Goal: Information Seeking & Learning: Learn about a topic

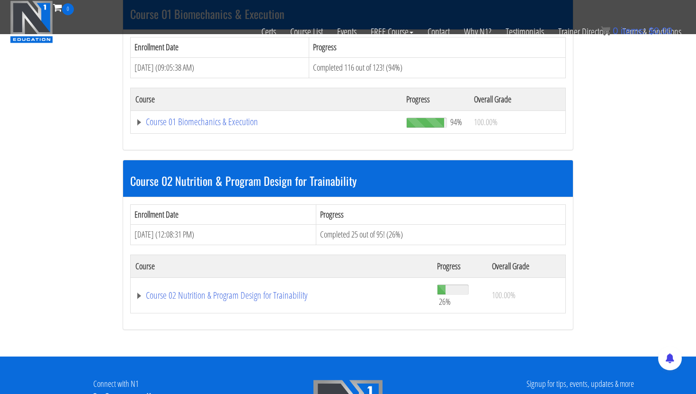
scroll to position [315, 0]
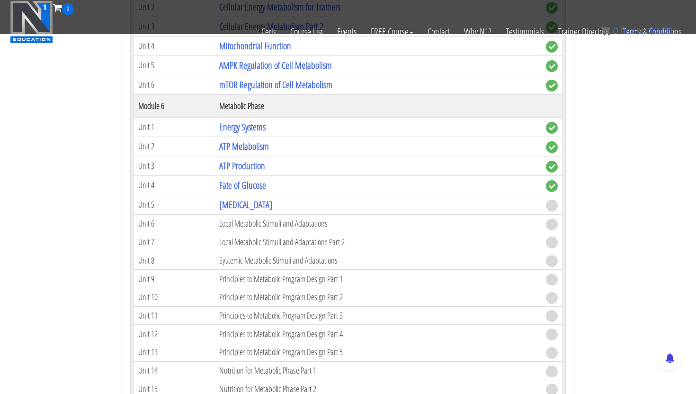
scroll to position [1058, 0]
click at [233, 204] on link "[MEDICAL_DATA]" at bounding box center [245, 203] width 53 height 13
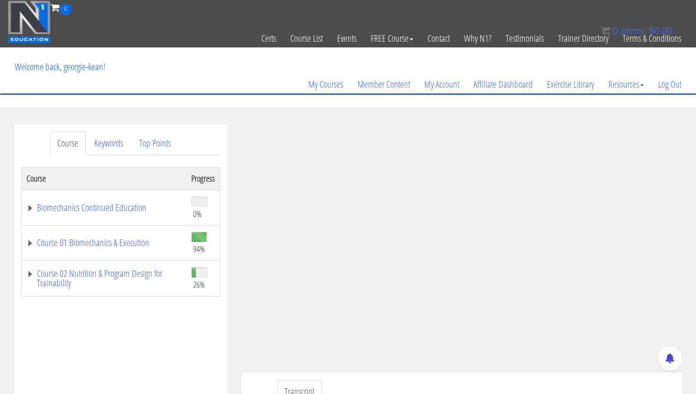
click at [274, 79] on div "My Courses Member Content My Account Affiliate Dashboard Exercise Library Resou…" at bounding box center [348, 70] width 681 height 45
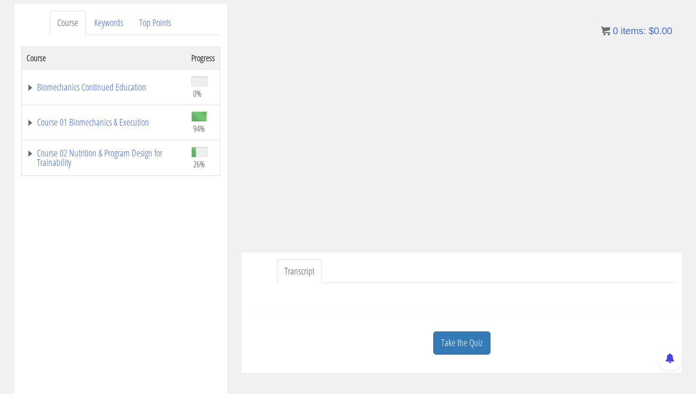
scroll to position [121, 0]
click at [464, 344] on link "Take the Quiz" at bounding box center [461, 342] width 57 height 23
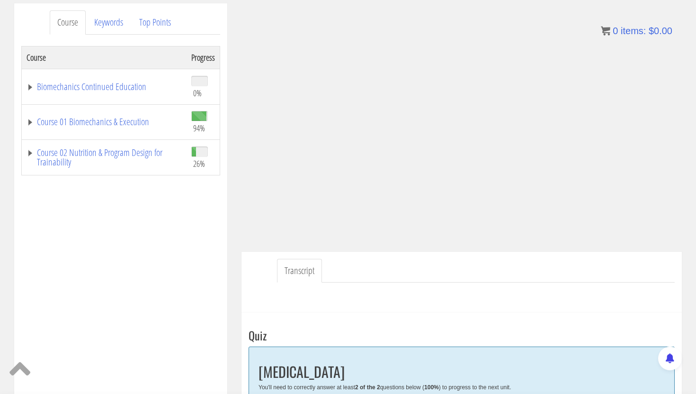
scroll to position [106, 0]
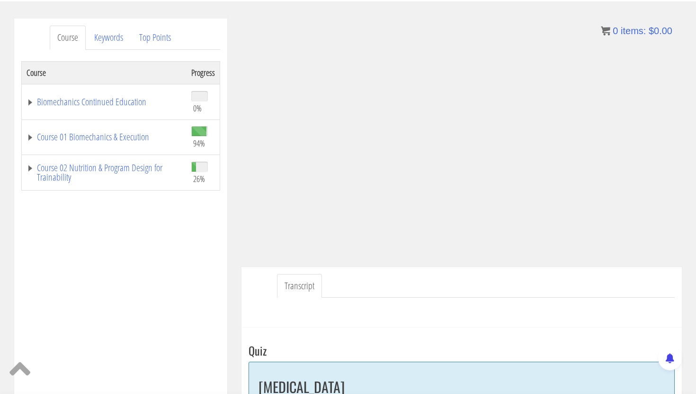
click at [156, 271] on div "Course Progress Biomechanics Continued Education 0% Module 1 Continued Educatio…" at bounding box center [120, 298] width 199 height 474
click at [58, 222] on div "Course Progress Biomechanics Continued Education 0% Module 1 Continued Educatio…" at bounding box center [120, 298] width 199 height 474
click at [189, 247] on div "Course Progress Biomechanics Continued Education 0% Module 1 Continued Educatio…" at bounding box center [120, 298] width 199 height 474
click at [218, 231] on div "Course Progress Biomechanics Continued Education 0% Module 1 Continued Educatio…" at bounding box center [120, 298] width 199 height 474
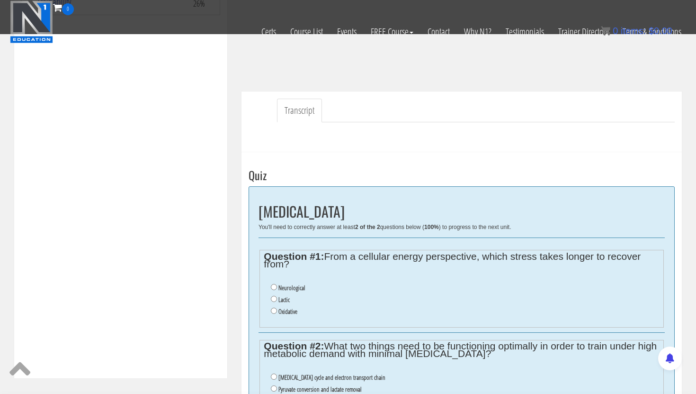
scroll to position [222, 0]
click at [273, 310] on input "Oxidative" at bounding box center [274, 310] width 6 height 6
radio input "true"
click at [188, 274] on div "Course Progress Biomechanics Continued Education 0% Module 1 Continued Educatio…" at bounding box center [120, 122] width 199 height 474
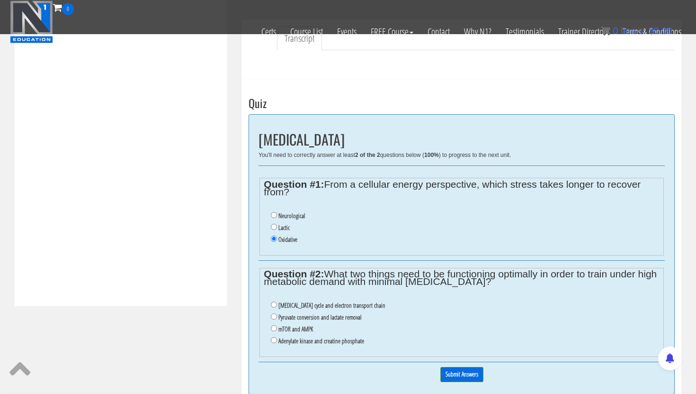
scroll to position [367, 0]
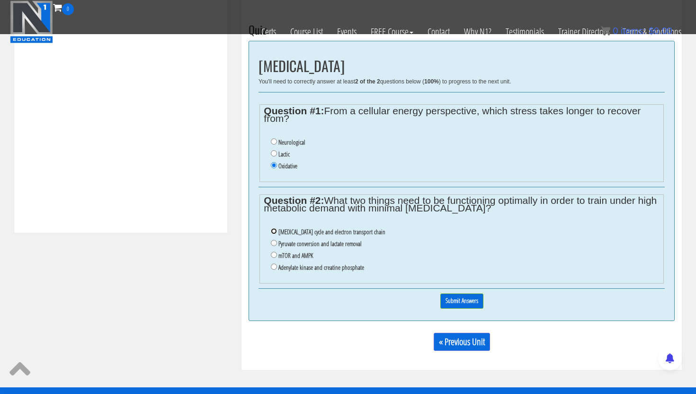
click at [275, 232] on input "Citric acid cycle and electron transport chain" at bounding box center [274, 231] width 6 height 6
radio input "true"
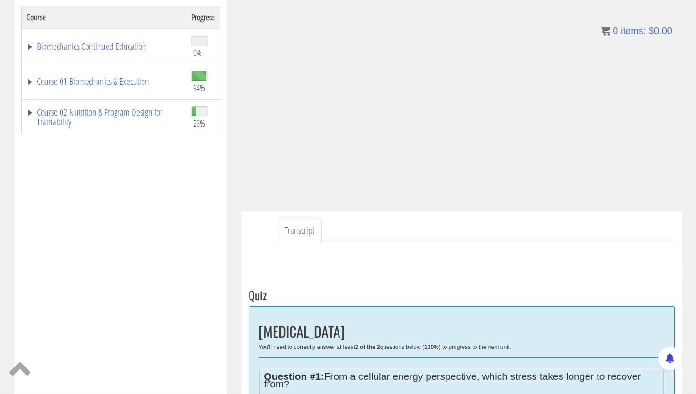
scroll to position [164, 0]
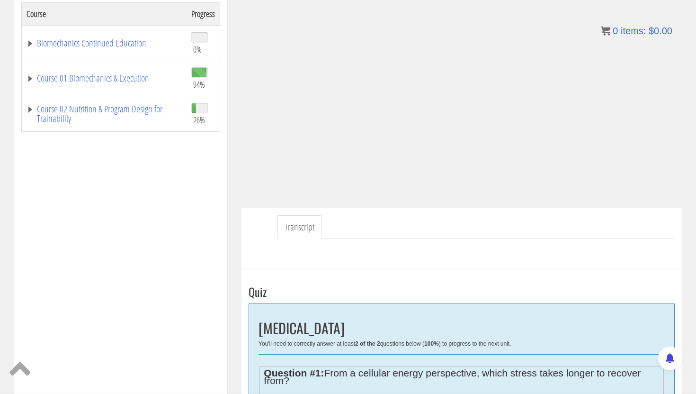
click at [220, 191] on div "Course Keywords Top Points Course Progress Biomechanics Continued Education 0% …" at bounding box center [120, 227] width 213 height 535
click at [168, 240] on div "Course Progress Biomechanics Continued Education 0% Module 1 Continued Educatio…" at bounding box center [120, 239] width 199 height 474
click at [141, 217] on div "Course Progress Biomechanics Continued Education 0% Module 1 Continued Educatio…" at bounding box center [120, 239] width 199 height 474
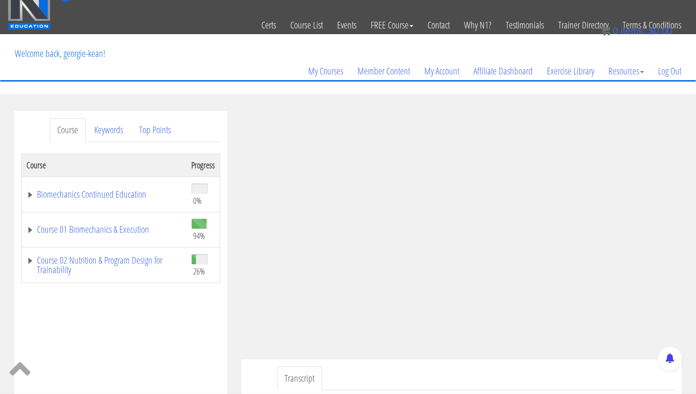
scroll to position [12, 0]
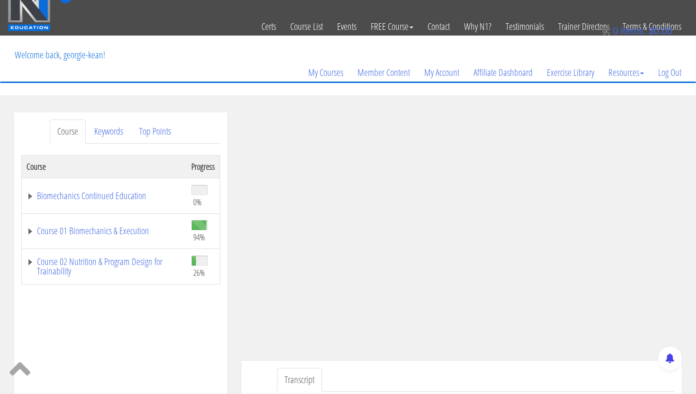
click at [106, 362] on div "Course Progress Biomechanics Continued Education 0% Module 1 Continued Educatio…" at bounding box center [120, 392] width 199 height 474
click at [162, 349] on div "Course Progress Biomechanics Continued Education 0% Module 1 Continued Educatio…" at bounding box center [120, 392] width 199 height 474
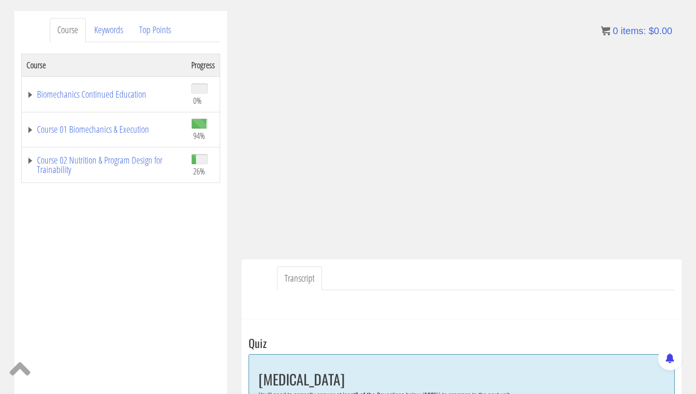
scroll to position [113, 0]
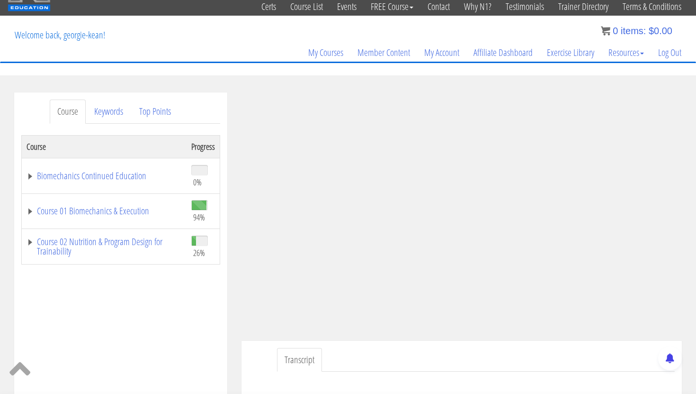
scroll to position [34, 0]
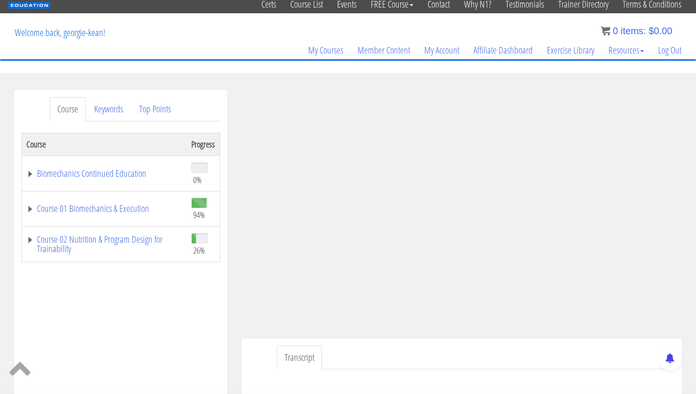
click at [538, 369] on div at bounding box center [462, 380] width 426 height 23
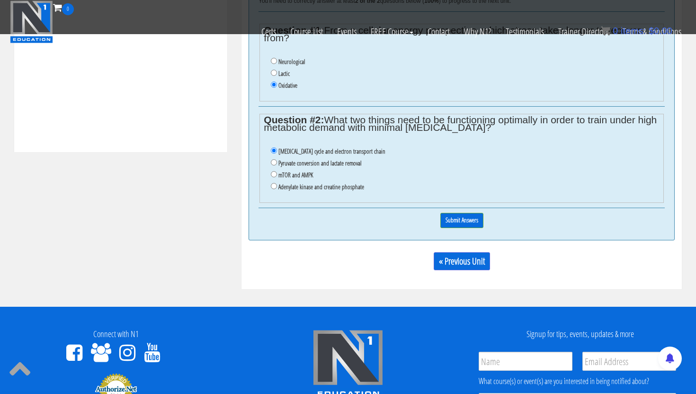
scroll to position [443, 0]
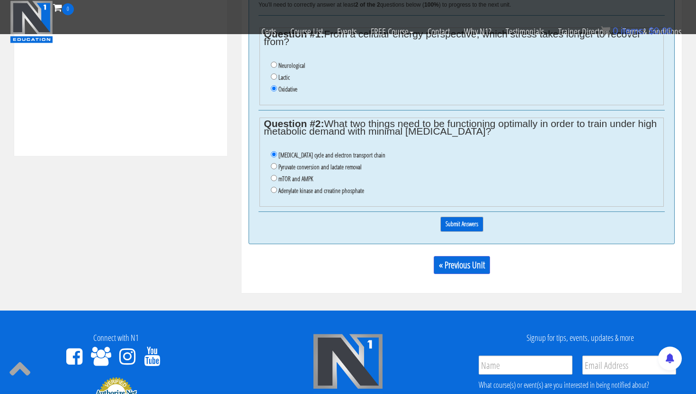
click at [464, 222] on input "Submit Answers" at bounding box center [462, 223] width 43 height 15
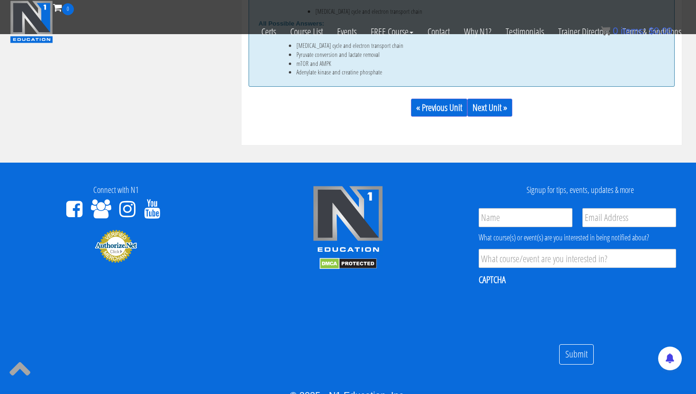
scroll to position [700, 0]
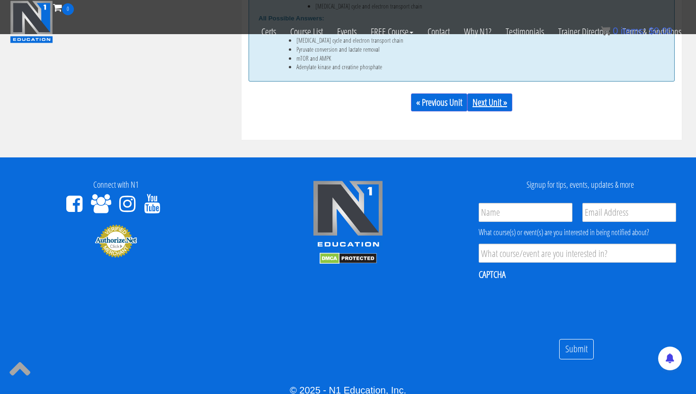
click at [507, 109] on link "Next Unit »" at bounding box center [490, 102] width 45 height 18
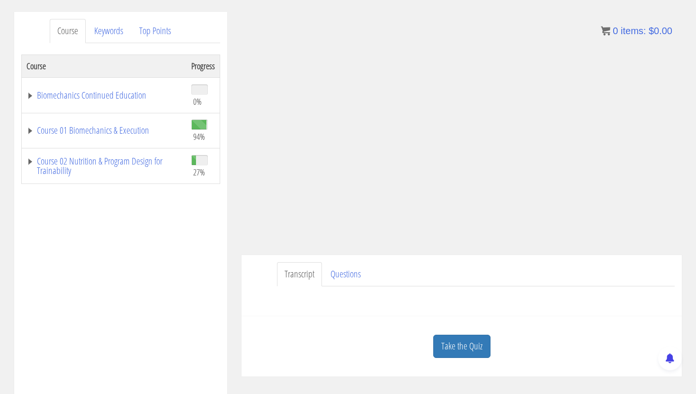
scroll to position [112, 0]
click at [463, 348] on link "Take the Quiz" at bounding box center [461, 346] width 57 height 23
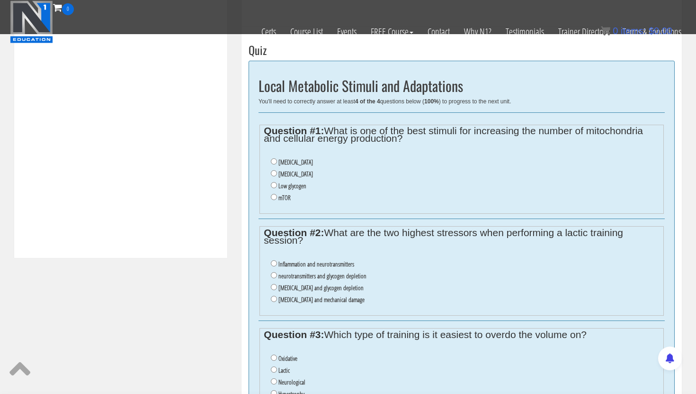
scroll to position [365, 0]
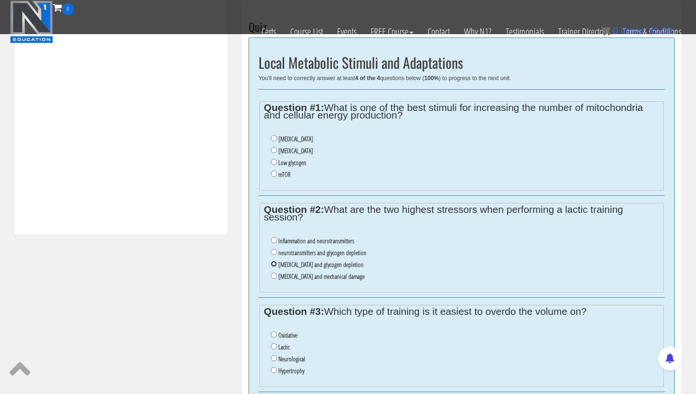
click at [273, 263] on input "lactic acid and glycogen depletion" at bounding box center [274, 264] width 6 height 6
radio input "true"
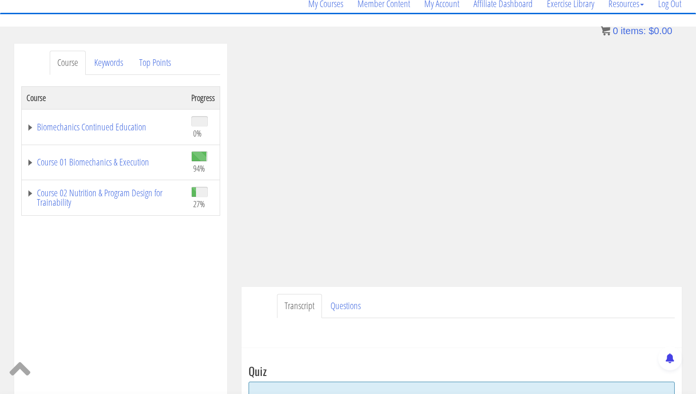
scroll to position [82, 0]
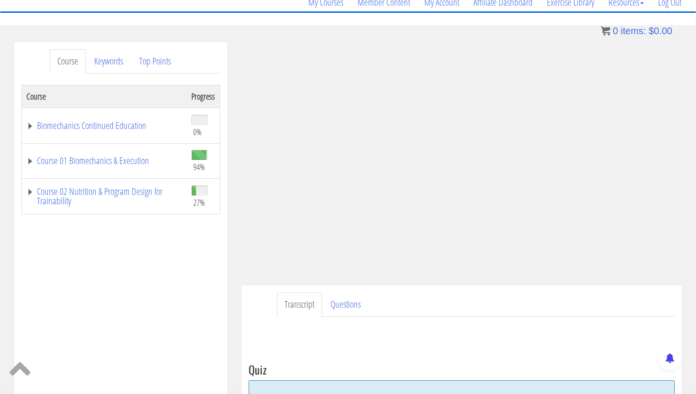
click at [475, 288] on div "Transcript Questions Have a question on this unit? Please submit it here: Name …" at bounding box center [462, 315] width 441 height 61
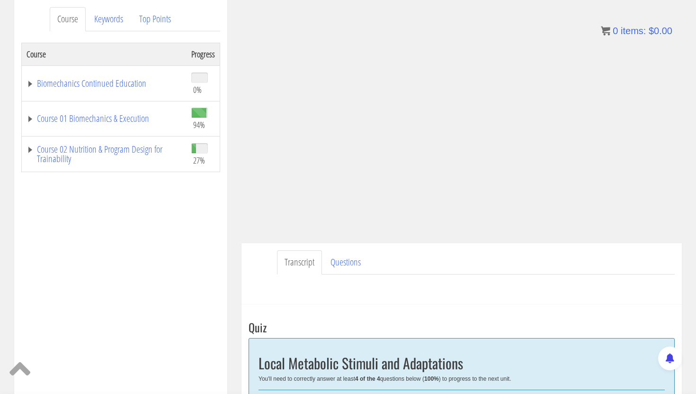
scroll to position [126, 0]
click at [181, 252] on div "Course Progress Biomechanics Continued Education 0% Module 1 Continued Educatio…" at bounding box center [120, 278] width 199 height 474
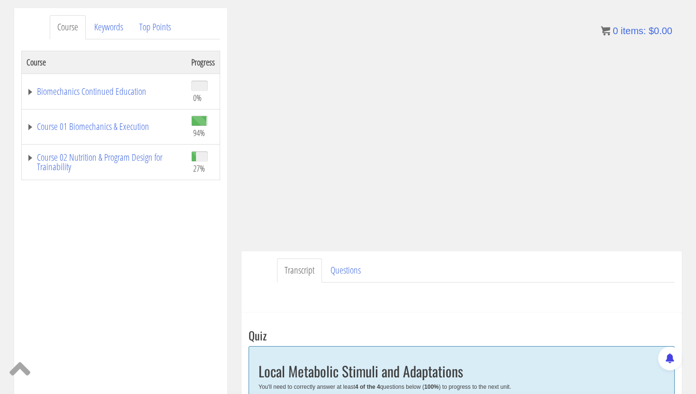
scroll to position [111, 0]
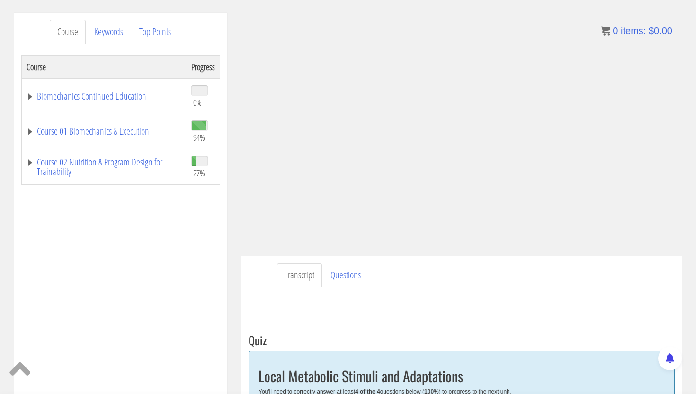
click at [210, 263] on div "Course Progress Biomechanics Continued Education 0% Module 1 Continued Educatio…" at bounding box center [120, 292] width 199 height 474
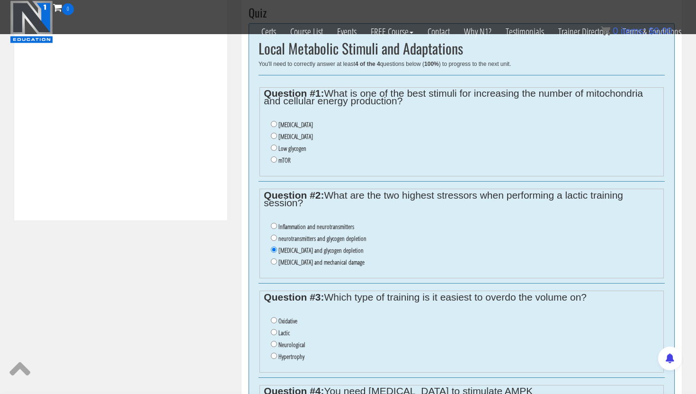
scroll to position [392, 0]
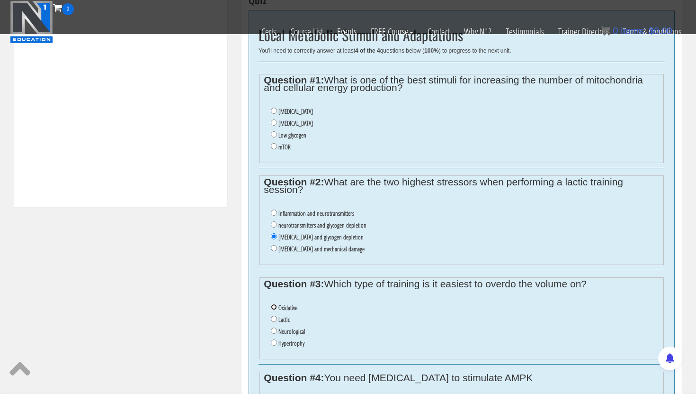
click at [272, 307] on input "Oxidative" at bounding box center [274, 307] width 6 height 6
radio input "true"
click at [199, 246] on div "Course Keywords Top Points Course Progress Biomechanics Continued Education 0% …" at bounding box center [348, 93] width 682 height 843
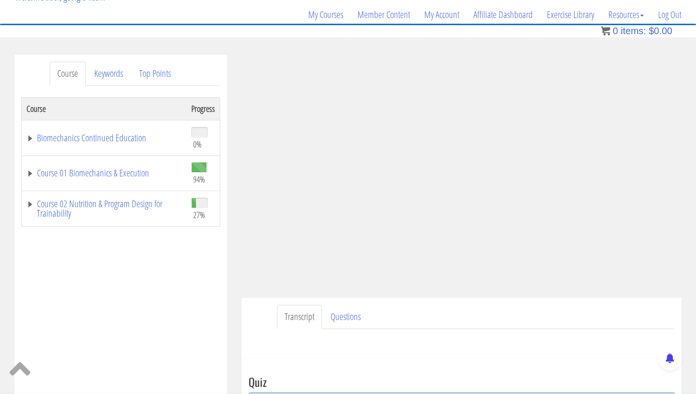
scroll to position [0, 0]
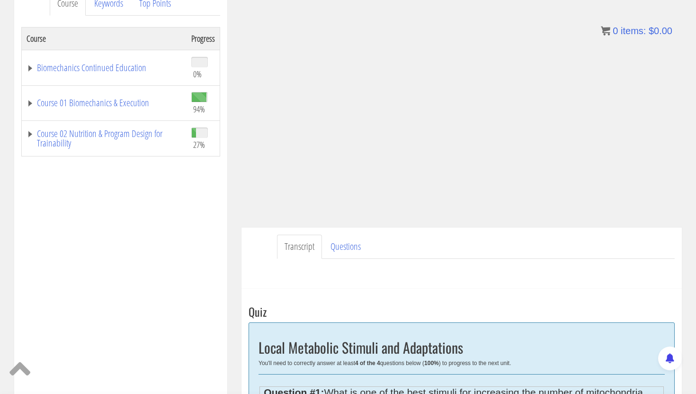
scroll to position [126, 0]
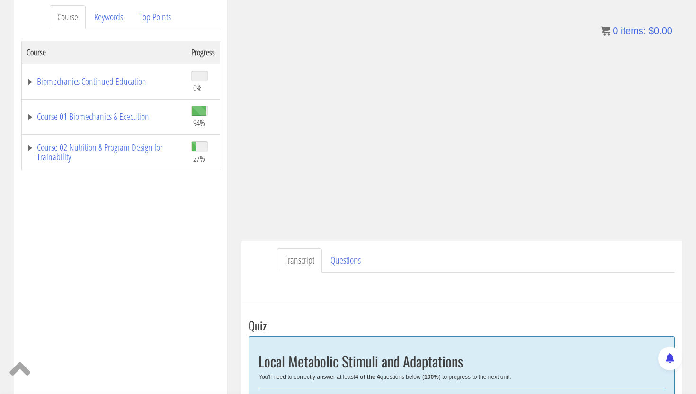
click at [146, 244] on div "Course Progress Biomechanics Continued Education 0% Module 1 Continued Educatio…" at bounding box center [120, 278] width 199 height 474
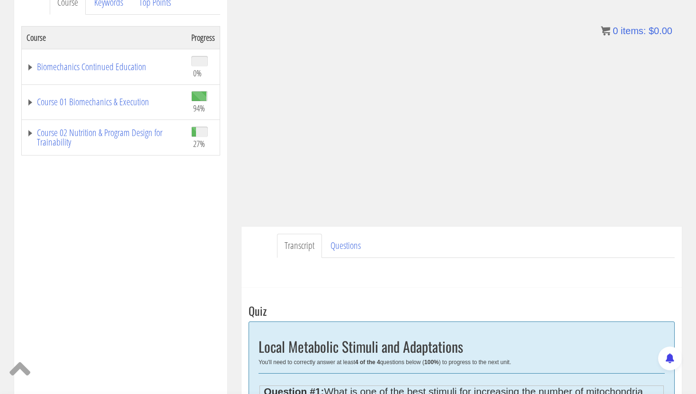
scroll to position [140, 0]
click at [146, 244] on div "Course Progress Biomechanics Continued Education 0% Module 1 Continued Educatio…" at bounding box center [120, 264] width 199 height 474
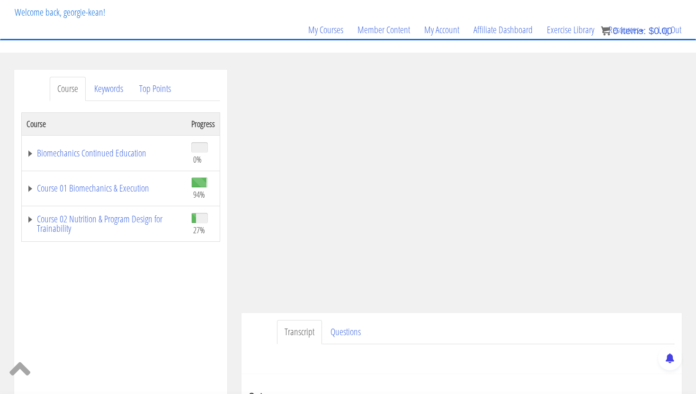
scroll to position [63, 0]
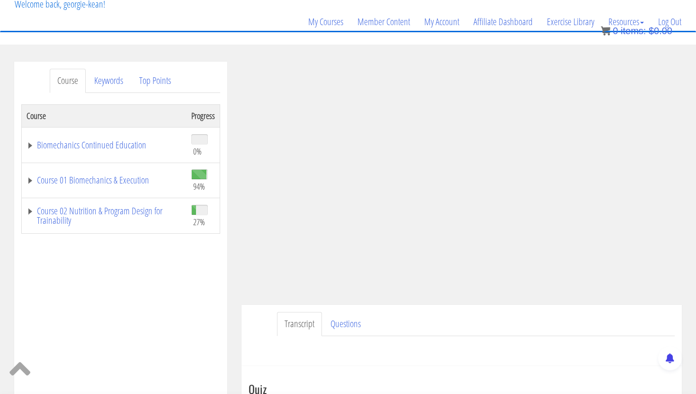
click at [201, 280] on div "Course Progress Biomechanics Continued Education 0% Module 1 Continued Educatio…" at bounding box center [120, 341] width 199 height 474
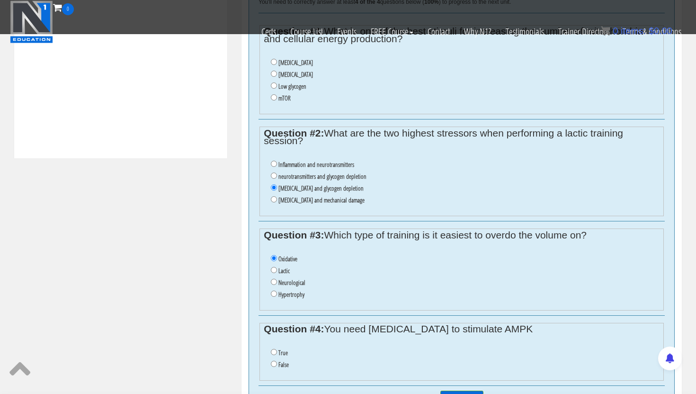
scroll to position [442, 0]
click at [273, 351] on input "True" at bounding box center [274, 351] width 6 height 6
radio input "true"
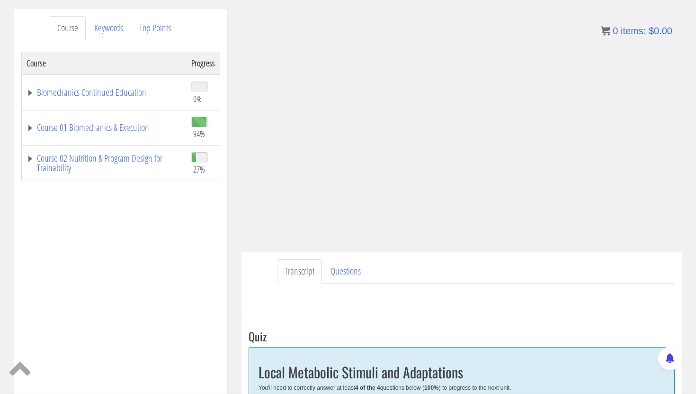
scroll to position [118, 0]
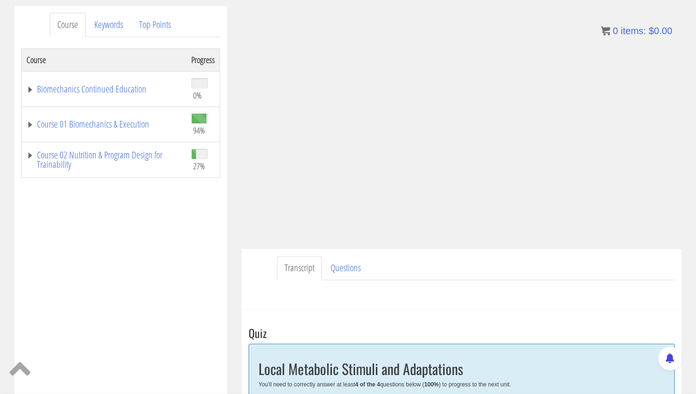
click at [145, 239] on div "Course Progress Biomechanics Continued Education 0% Module 1 Continued Educatio…" at bounding box center [120, 285] width 199 height 474
click at [192, 224] on div "Course Progress Biomechanics Continued Education 0% Module 1 Continued Educatio…" at bounding box center [120, 285] width 199 height 474
click at [191, 223] on div "Course Progress Biomechanics Continued Education 0% Module 1 Continued Educatio…" at bounding box center [120, 285] width 199 height 474
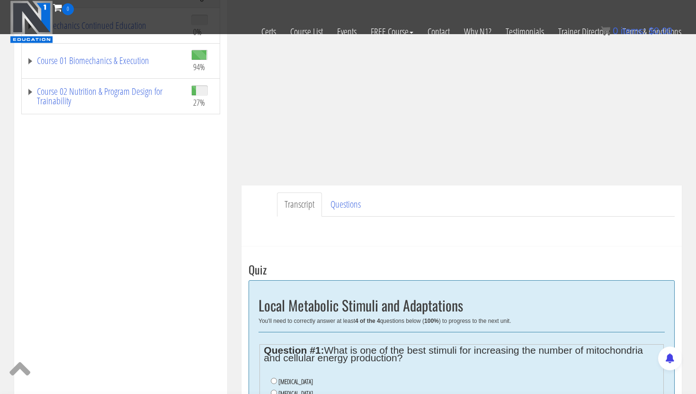
scroll to position [0, 0]
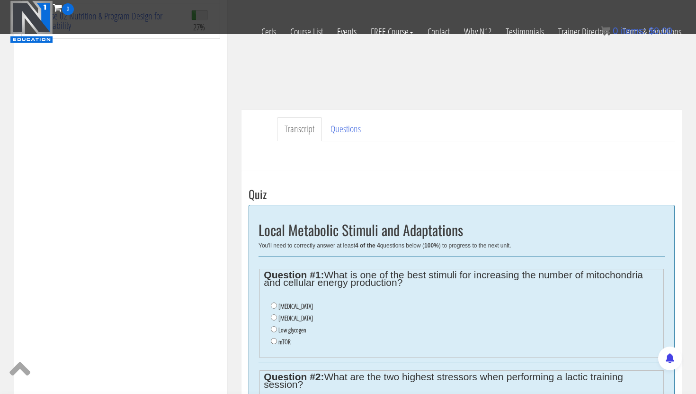
scroll to position [199, 0]
click at [276, 317] on input "Oxidative stress" at bounding box center [274, 316] width 6 height 6
radio input "true"
click at [211, 294] on div "Course Progress Biomechanics Continued Education 0% Module 1 Continued Educatio…" at bounding box center [120, 145] width 199 height 474
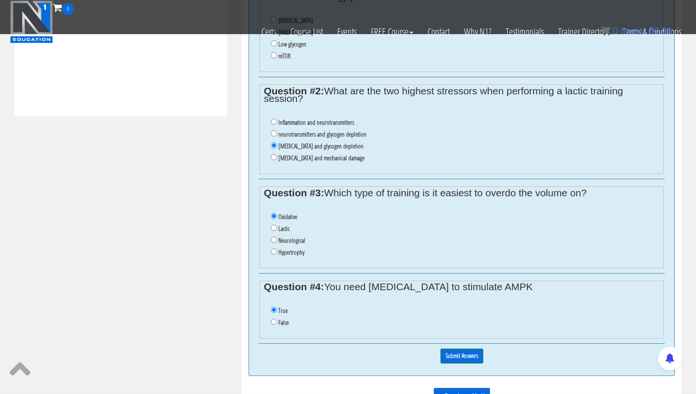
scroll to position [484, 0]
click at [466, 353] on input "Submit Answers" at bounding box center [462, 355] width 43 height 15
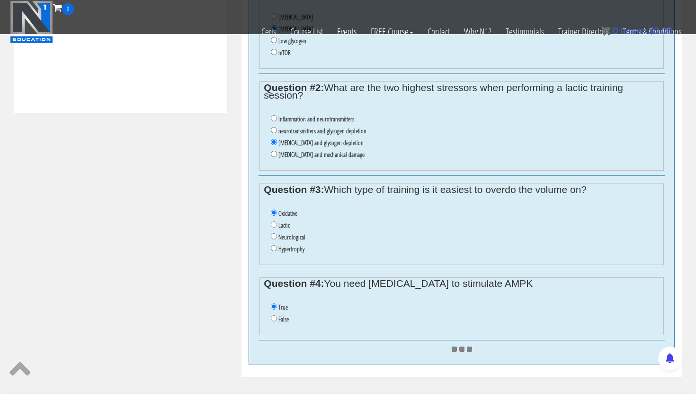
scroll to position [487, 0]
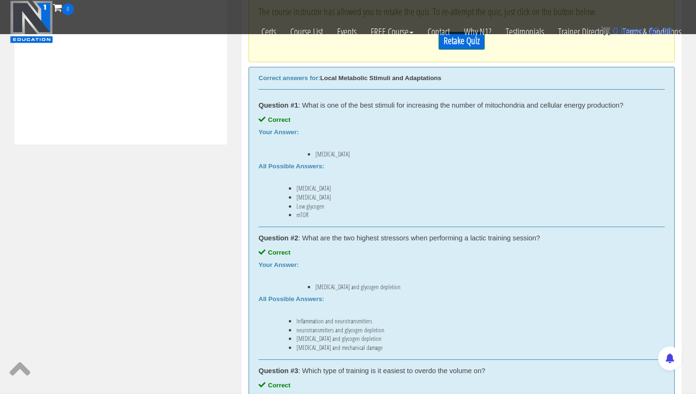
scroll to position [274, 0]
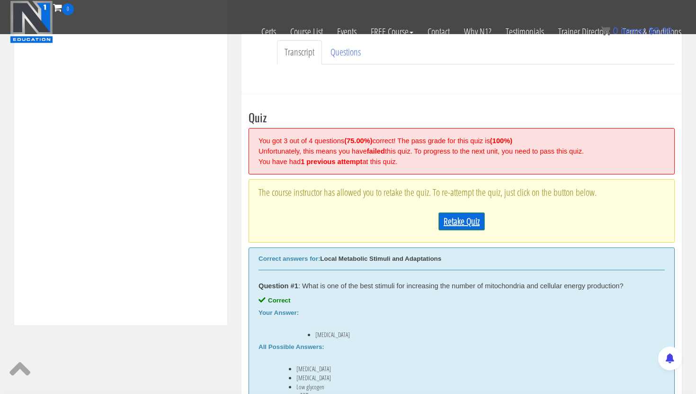
click at [464, 225] on link "Retake Quiz" at bounding box center [462, 221] width 46 height 18
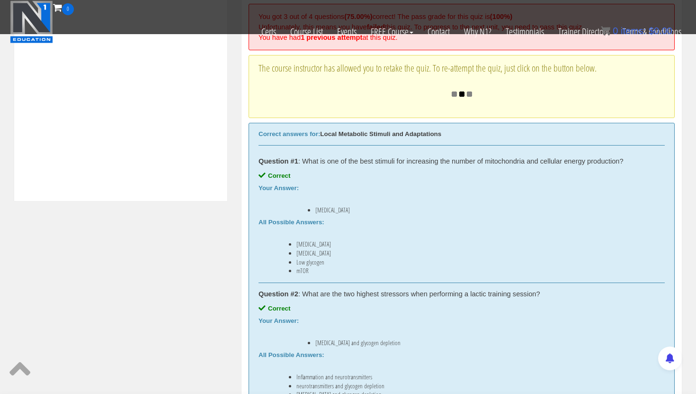
scroll to position [401, 0]
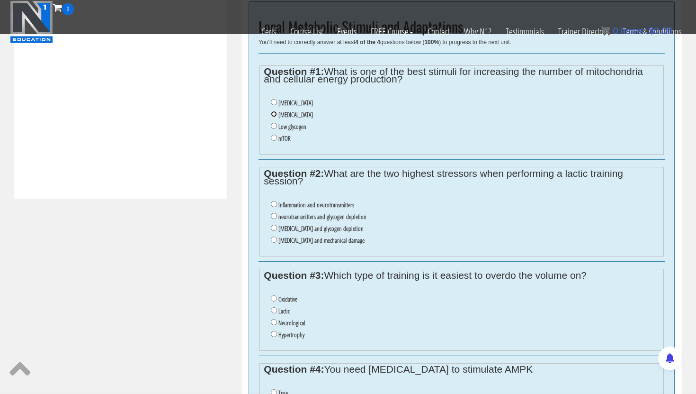
click at [275, 114] on input "Oxidative stress" at bounding box center [274, 114] width 6 height 6
radio input "true"
click at [274, 227] on input "lactic acid and glycogen depletion" at bounding box center [274, 228] width 6 height 6
radio input "true"
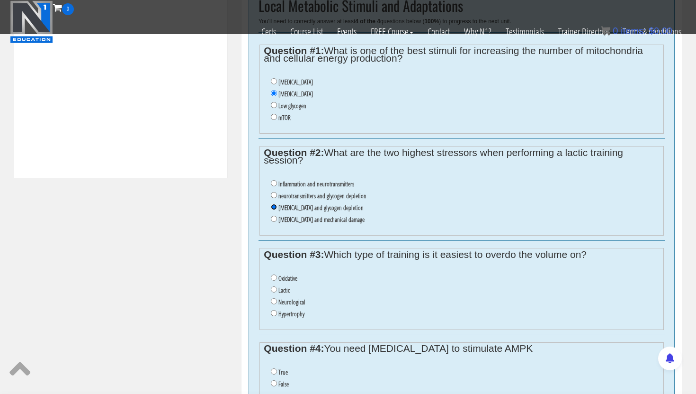
scroll to position [425, 0]
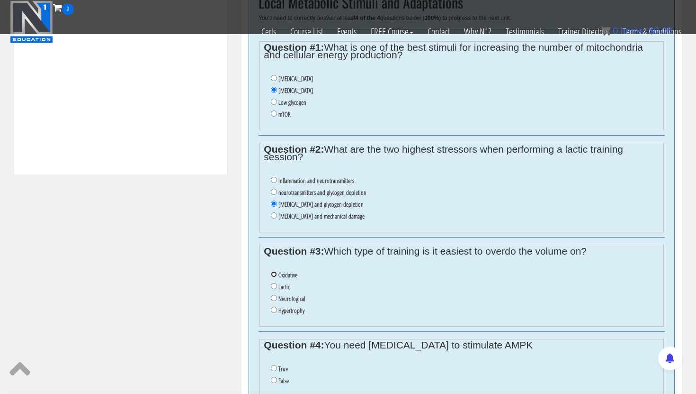
click at [274, 275] on input "Oxidative" at bounding box center [274, 274] width 6 height 6
radio input "true"
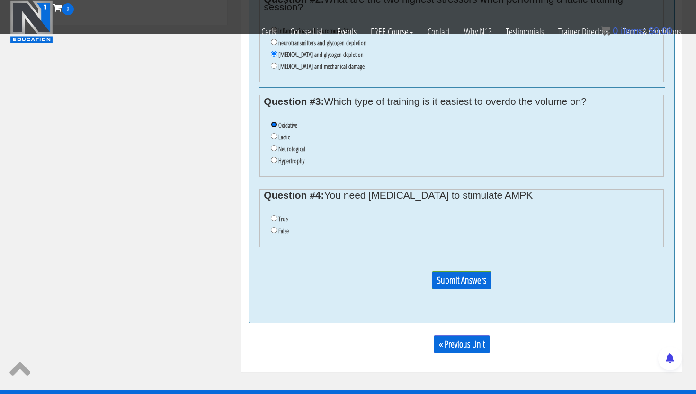
scroll to position [577, 0]
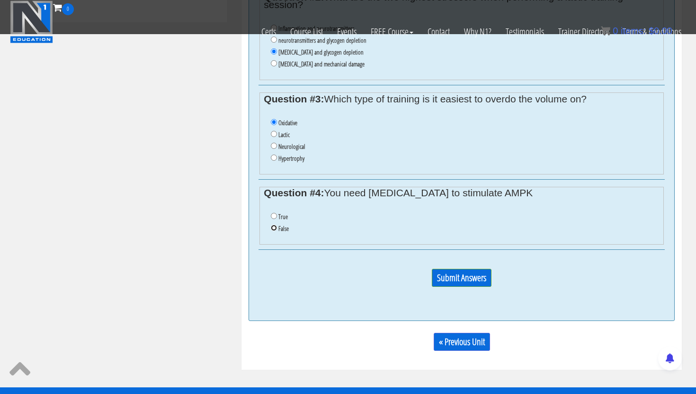
click at [274, 229] on input "False" at bounding box center [274, 228] width 6 height 6
radio input "true"
click at [457, 277] on input "Submit Answers" at bounding box center [462, 278] width 60 height 18
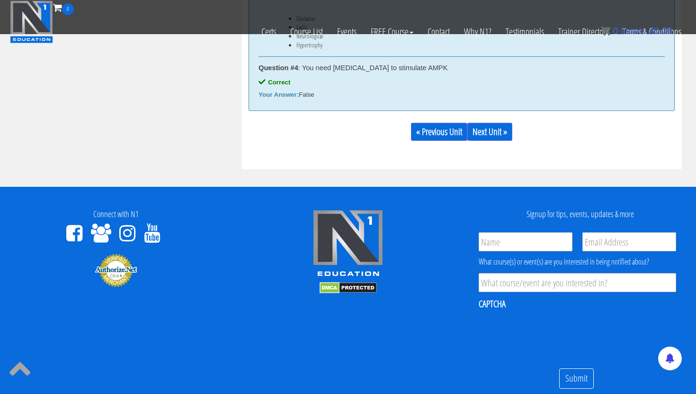
scroll to position [863, 0]
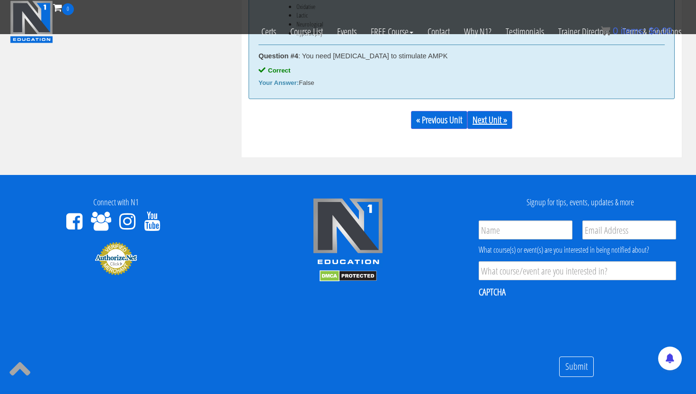
click at [495, 121] on link "Next Unit »" at bounding box center [490, 120] width 45 height 18
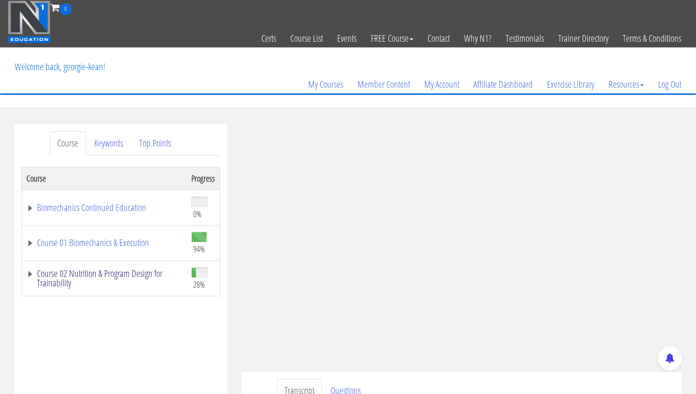
click at [124, 270] on link "Course 02 Nutrition & Program Design for Trainability" at bounding box center [104, 278] width 155 height 19
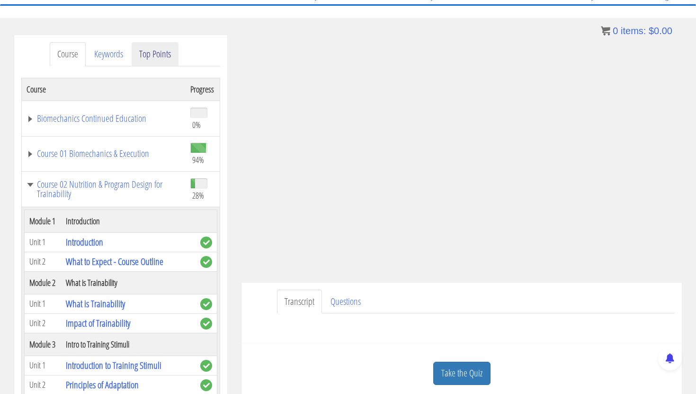
click at [165, 51] on link "Top Points" at bounding box center [155, 54] width 47 height 24
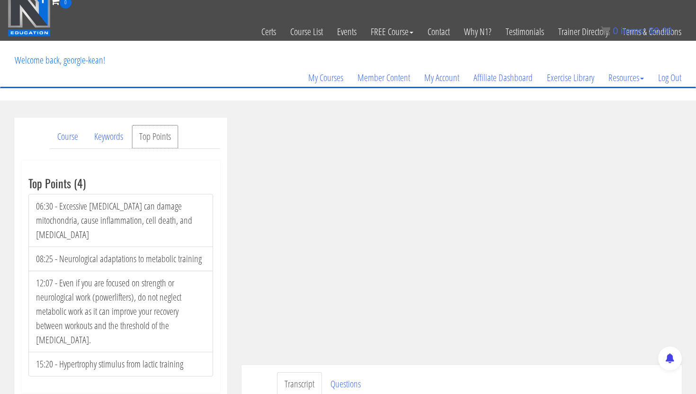
scroll to position [6, 0]
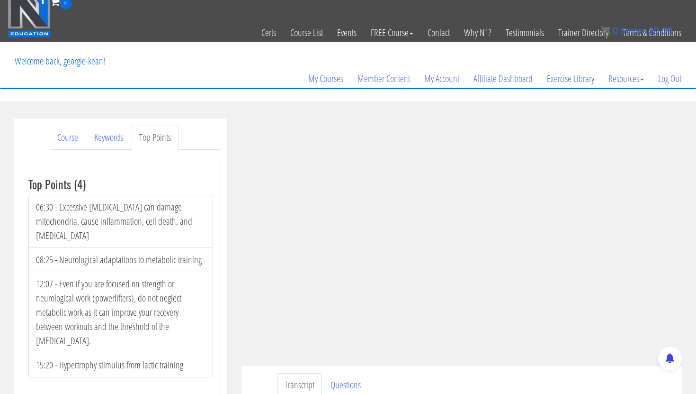
click at [48, 205] on li "06:30 - Excessive oxidative stress can damage mitochondria, cause inflammation,…" at bounding box center [120, 221] width 185 height 53
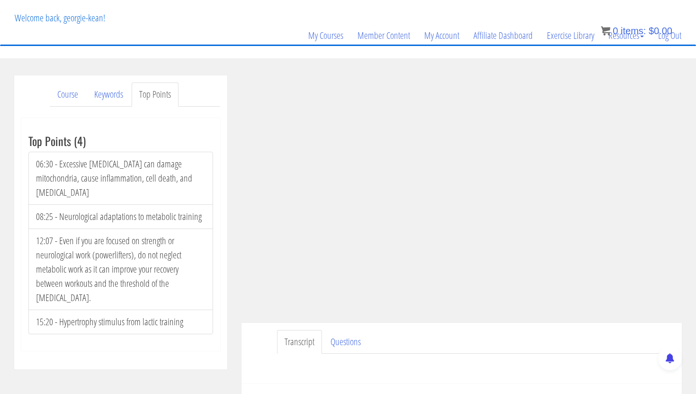
scroll to position [0, 0]
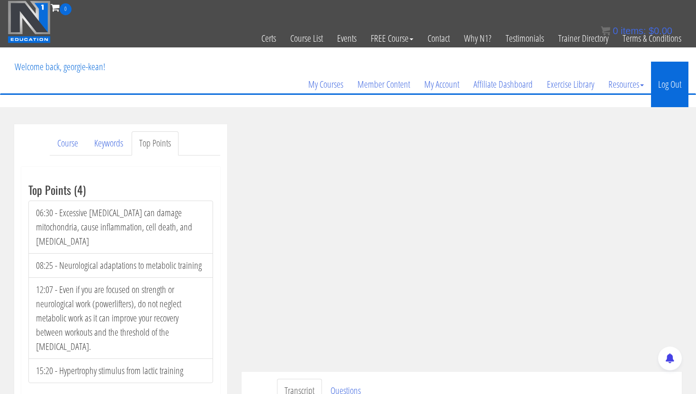
click at [666, 86] on link "Log Out" at bounding box center [669, 84] width 37 height 45
